Goal: Check status: Check status

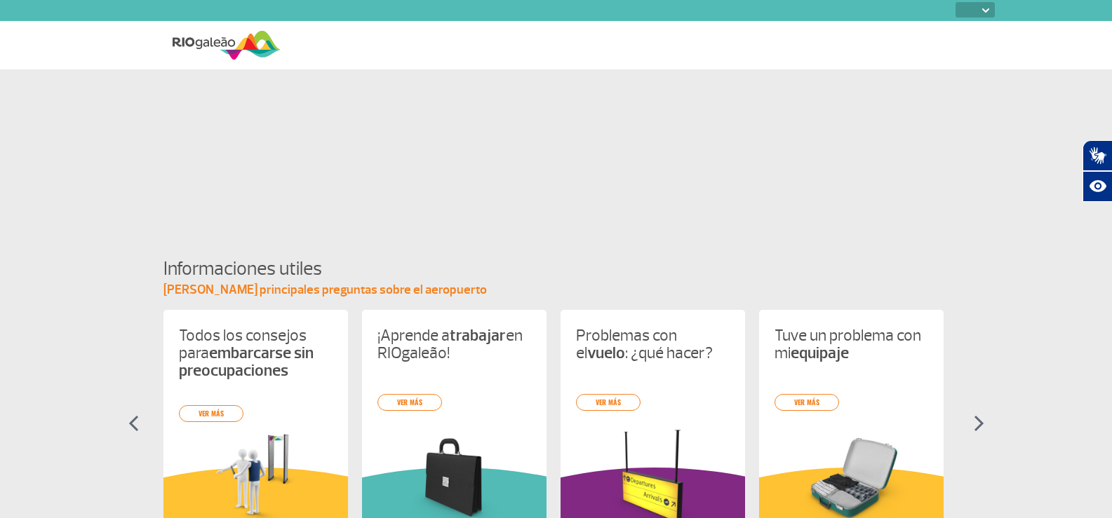
select select
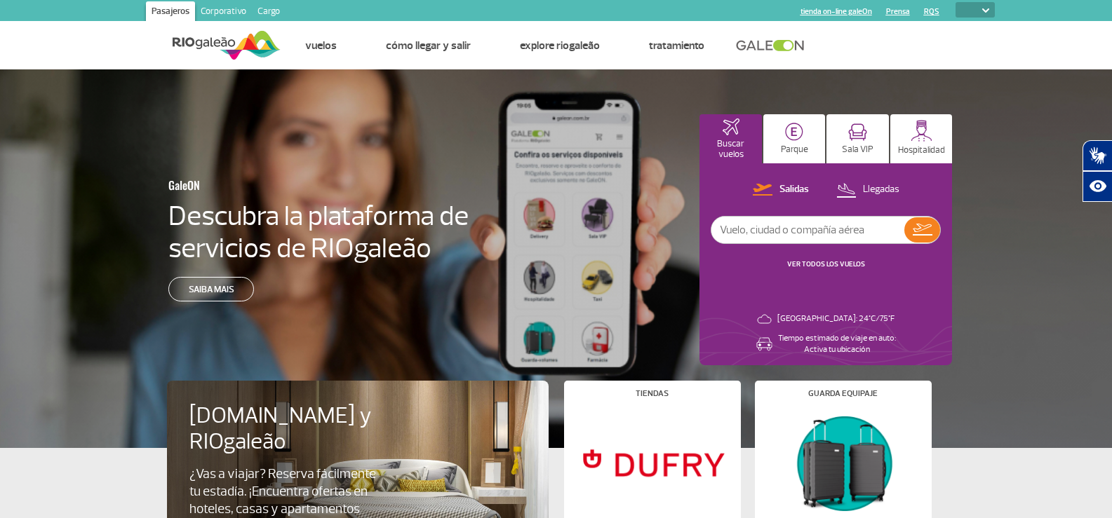
click at [819, 231] on input "text" at bounding box center [807, 230] width 193 height 27
type input "SKI"
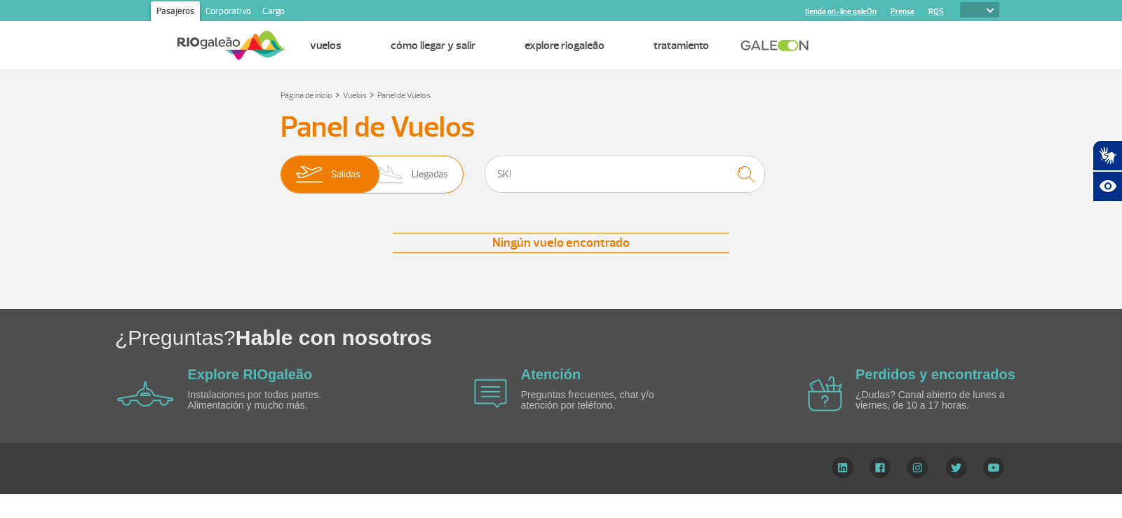
click at [341, 181] on span "Salidas" at bounding box center [345, 174] width 29 height 36
click at [281, 168] on input "[PERSON_NAME]" at bounding box center [281, 168] width 0 height 0
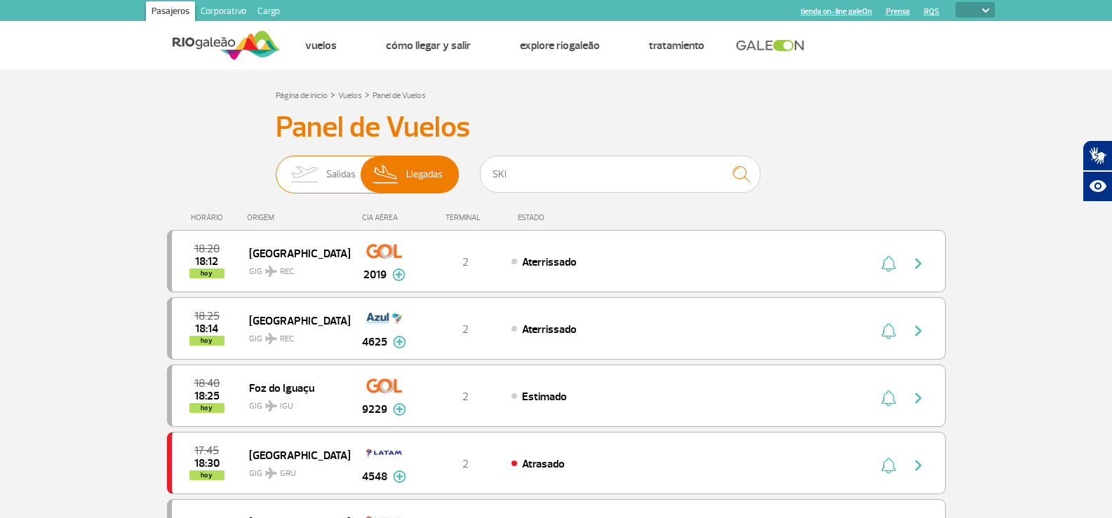
click at [342, 174] on span "Salidas" at bounding box center [340, 174] width 29 height 36
click at [276, 168] on input "[PERSON_NAME]" at bounding box center [276, 168] width 0 height 0
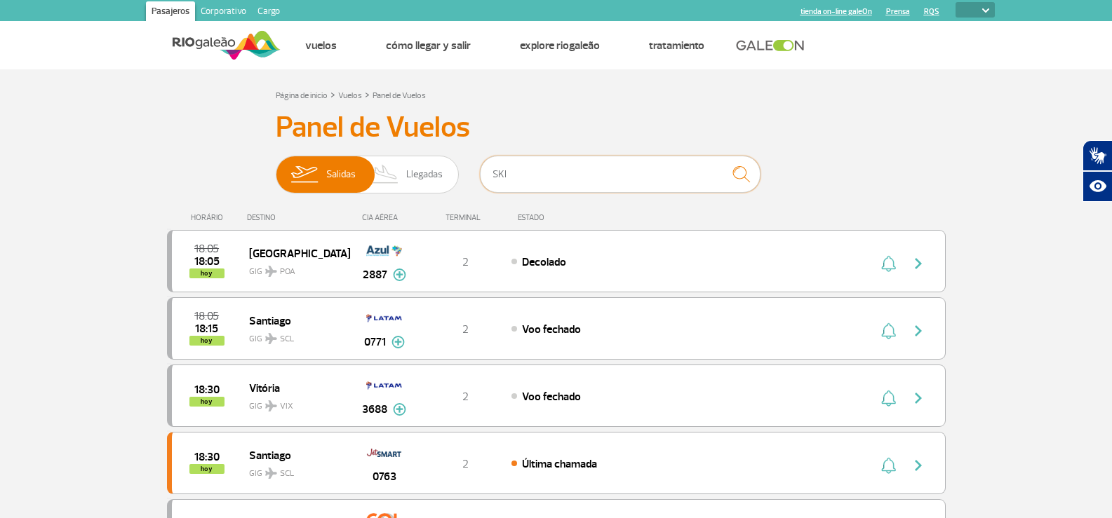
click at [586, 184] on input "SKI" at bounding box center [620, 174] width 281 height 37
type input "645"
